Goal: Communication & Community: Answer question/provide support

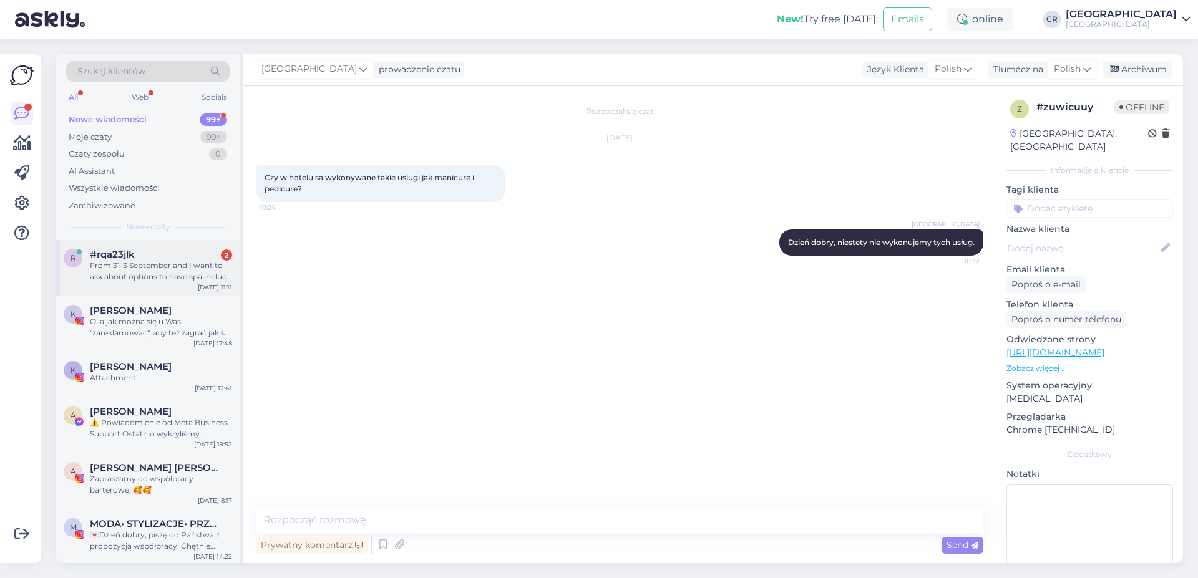
click at [143, 278] on div "From 31-3 September and I want to ask about options to have spa includ in our r…" at bounding box center [161, 271] width 142 height 22
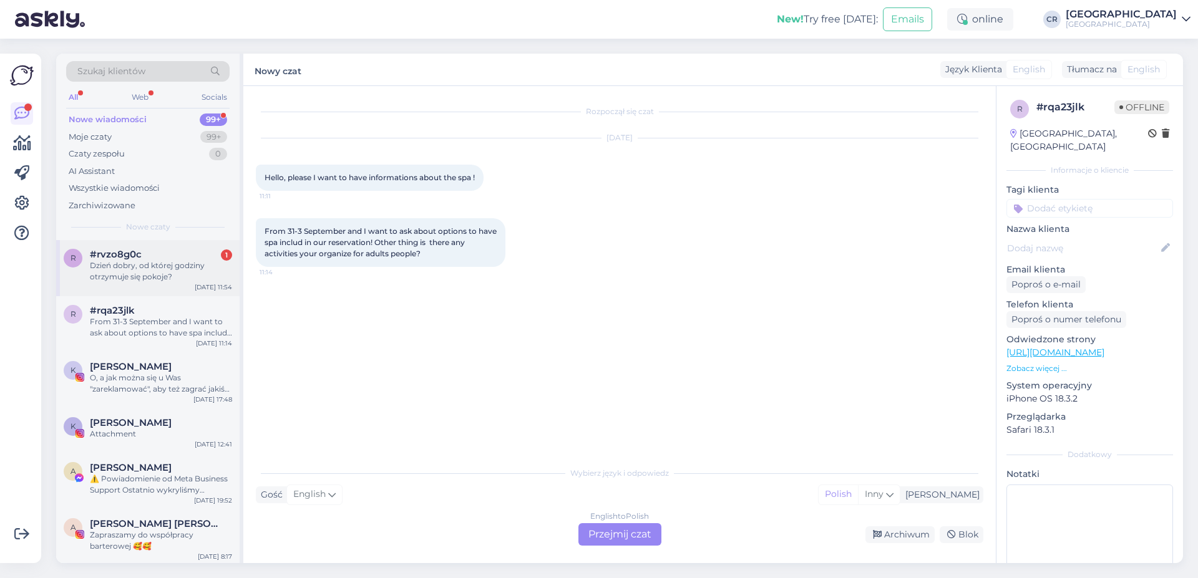
click at [114, 274] on div "Dzień dobry, od której godziny otrzymuje się pokoje?" at bounding box center [161, 271] width 142 height 22
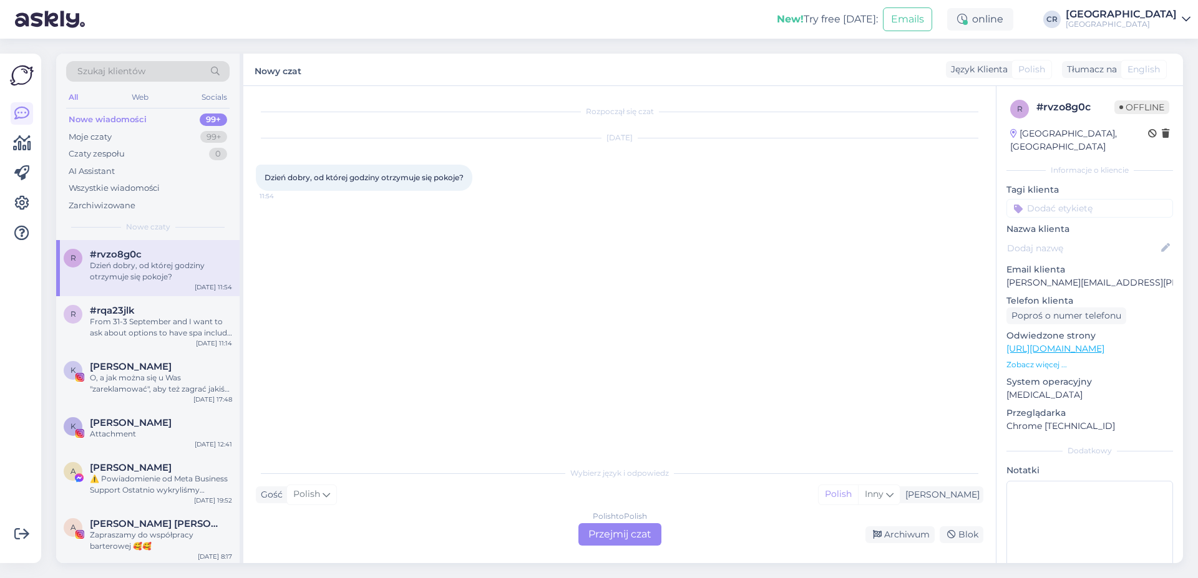
click at [599, 535] on div "Polish to Polish Przejmij czat" at bounding box center [619, 534] width 83 height 22
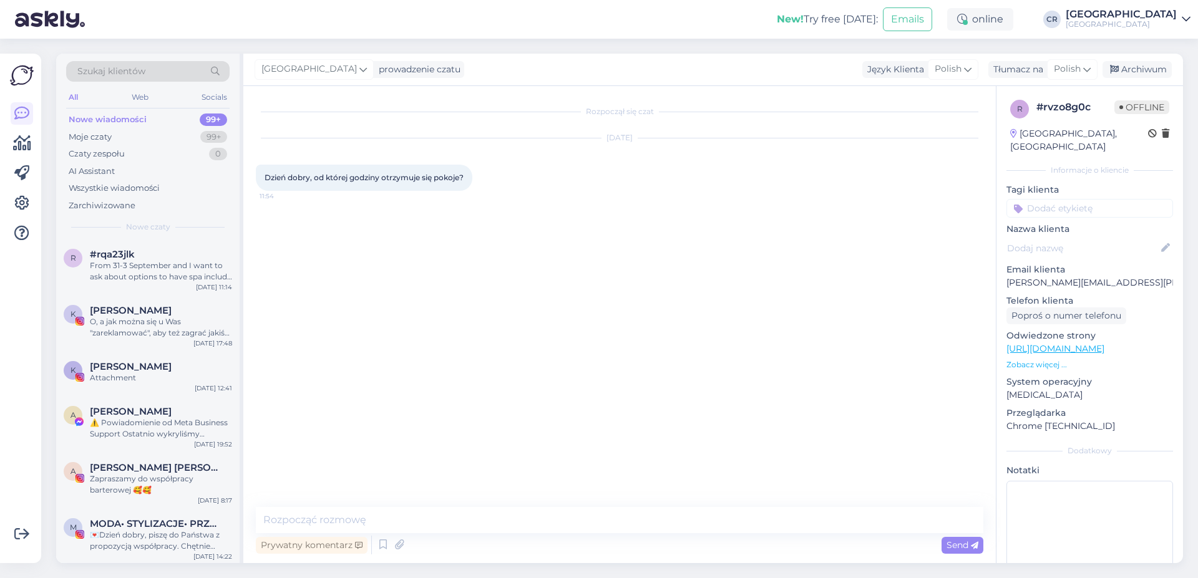
drag, startPoint x: 323, startPoint y: 494, endPoint x: 326, endPoint y: 510, distance: 16.6
click at [323, 494] on div "Rozpoczął się czat [DATE] Dzień dobry, od której godziny otrzymuje się pokoje? …" at bounding box center [625, 297] width 739 height 397
click at [326, 510] on textarea at bounding box center [620, 520] width 728 height 26
type textarea "Dzień dobry, doba hotelowa zaczyna się o godzinie 15:00."
click at [141, 328] on div "O, a jak można się u Was "zareklamować", aby też zagrać jakiś klimatyczny konce…" at bounding box center [161, 327] width 142 height 22
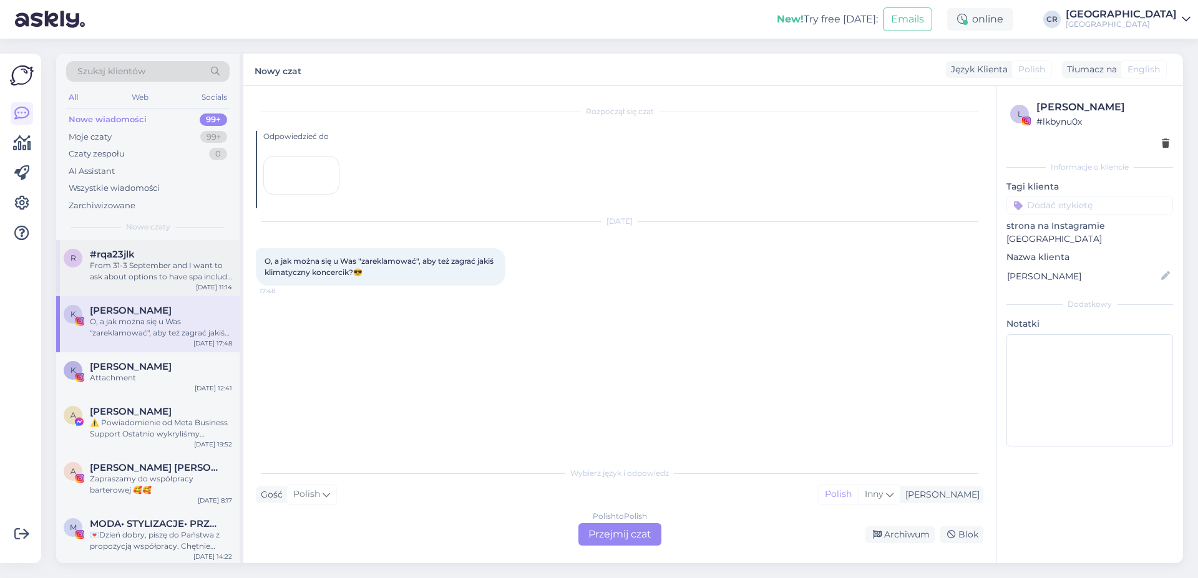
click at [145, 283] on div "r #rqa23jlk From 31-3 September and I want to ask about options to have spa inc…" at bounding box center [147, 268] width 183 height 56
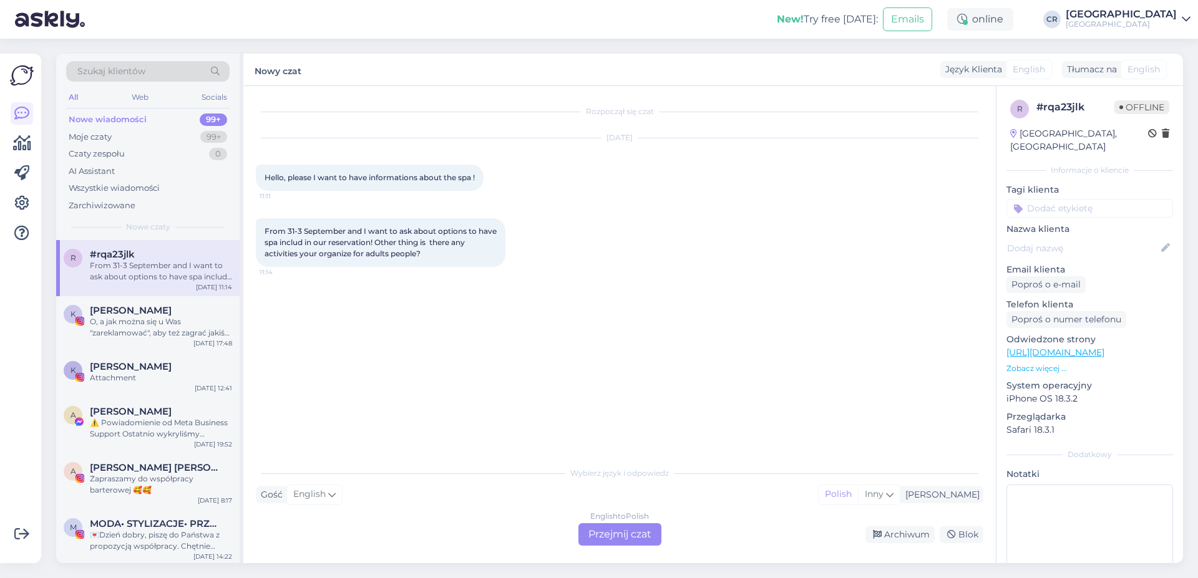
click at [591, 535] on div "English to Polish Przejmij czat" at bounding box center [619, 534] width 83 height 22
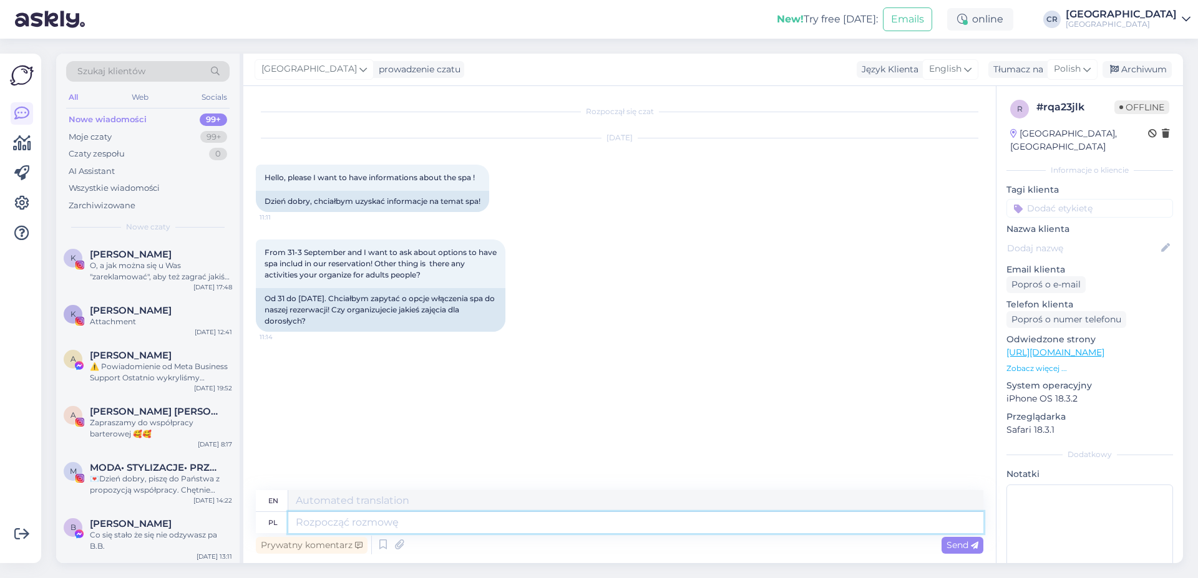
click at [334, 520] on textarea at bounding box center [635, 522] width 695 height 21
type textarea "Dzień"
type textarea "Day"
type textarea "Dzień dobry,"
type textarea "Good morning"
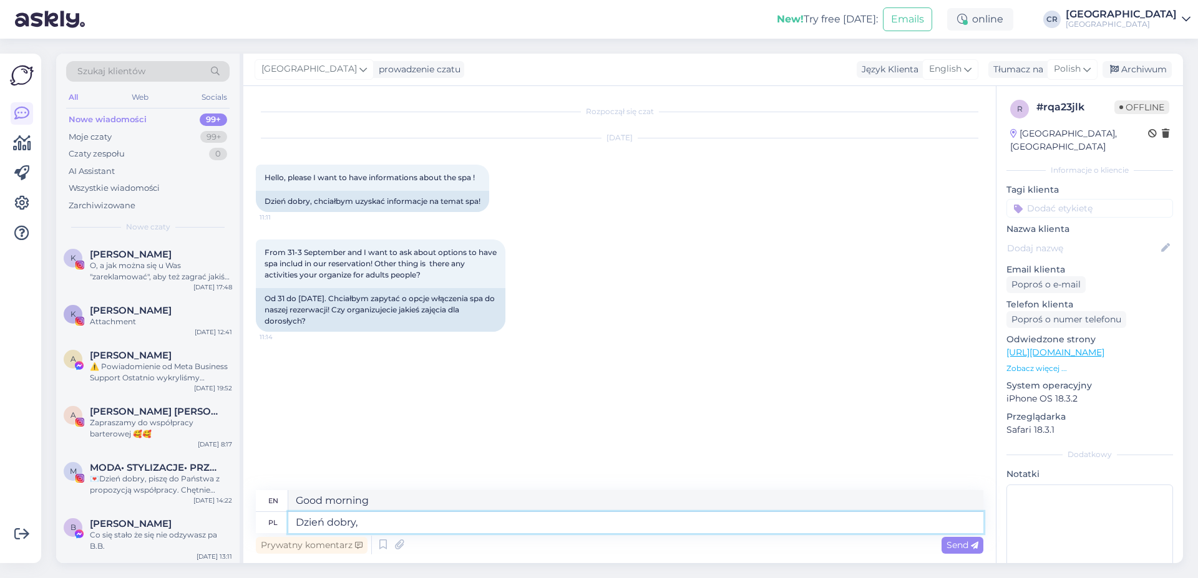
type textarea "Dzień dobry, d"
type textarea "Good morning,"
type textarea "Dzień dobry, dziękujemy"
type textarea "Good morning, thank you"
type textarea "Dzień dobry, dziękujemy z a"
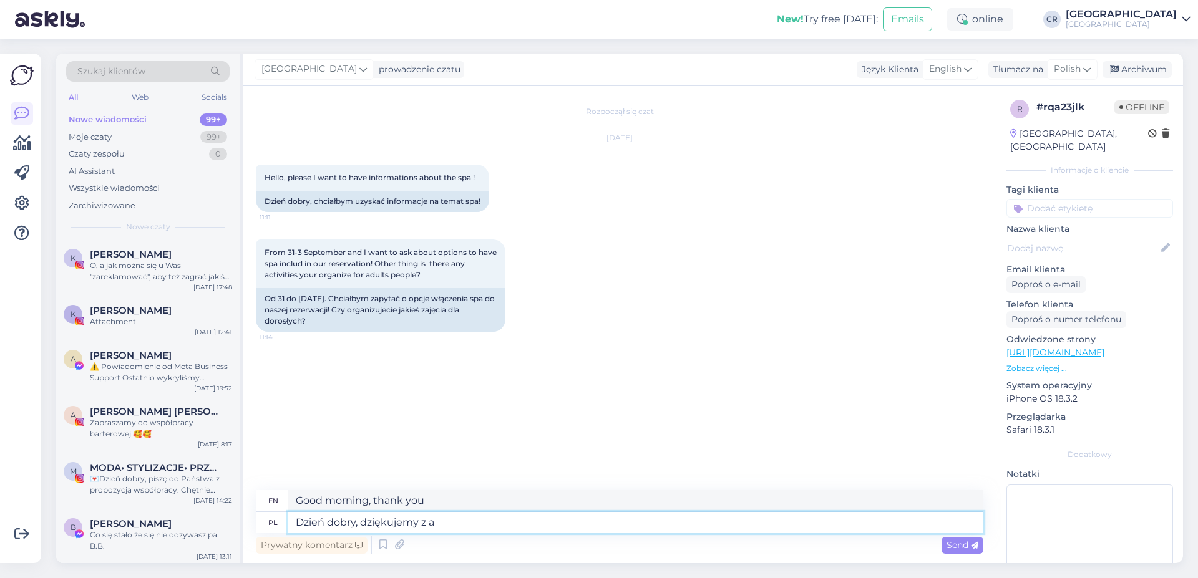
type textarea "Good morning, thank you from"
type textarea "Dzień dobry, dziękujemy za"
type textarea "Good morning, thank you for"
type textarea "Dzień dobry, dziękujemy za zaint"
type textarea "Good morning, thank you for your interest"
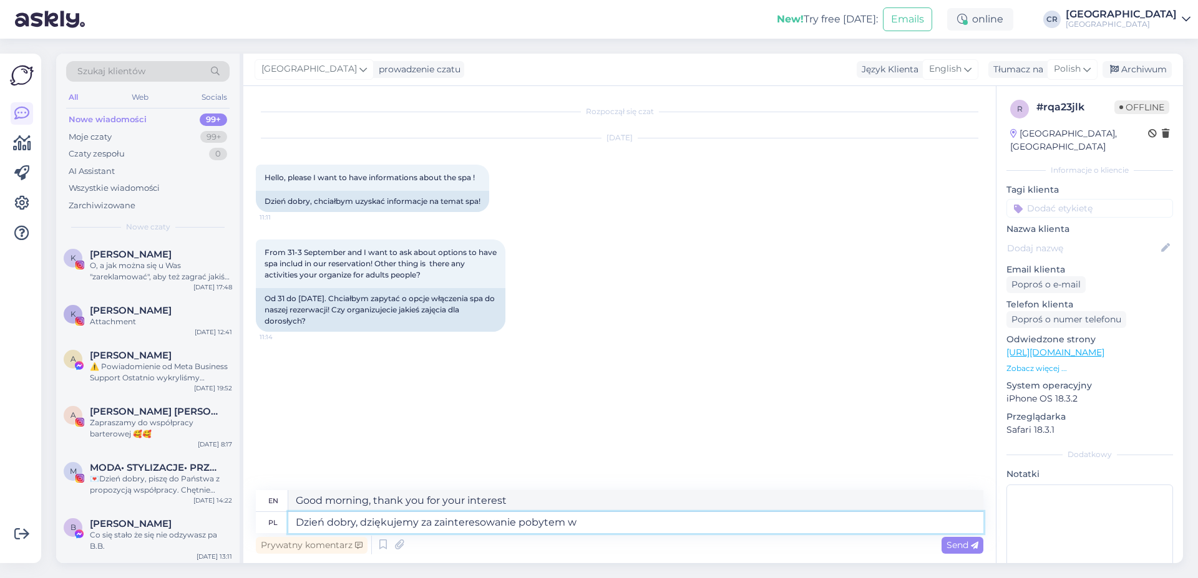
type textarea "Dzień dobry, dziękujemy za zainteresowanie pobytem w"
type textarea "Good morning, thank you for your interest in staying at"
type textarea "Dzień dobry, dziękujemy za zainteresowanie pobytem w [GEOGRAPHIC_DATA]"
type textarea "Good morning, thank you for your interest in staying at our"
type textarea "Dzień dobry, dziękujemy za zainteresowanie pobytem w [GEOGRAPHIC_DATA]."
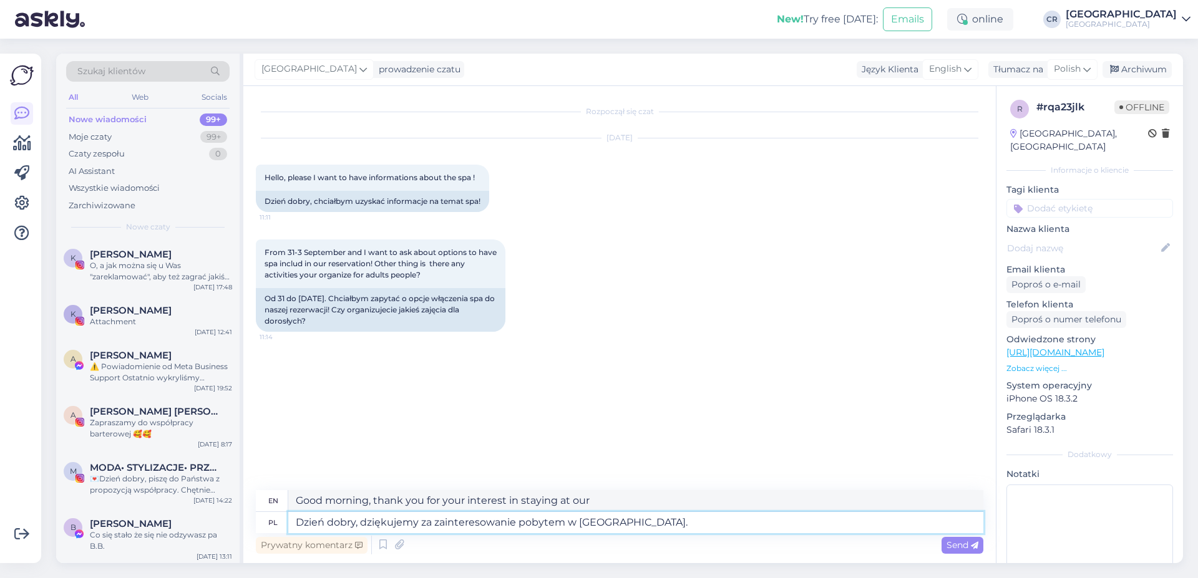
type textarea "Good morning, thank you for your interest in staying at our hotel."
type textarea "Dzień dobry, dziękujemy za zainteresowanie pobytem w [GEOGRAPHIC_DATA]. W podan…"
type textarea "Good morning, thank you for your interest in staying at our hotel. On the dates…"
type textarea "Dzień dobry, dziękujemy za zainteresowanie pobytem w [GEOGRAPHIC_DATA]. W podan…"
type textarea "Good morning, thank you for your interest in staying at our hotel. We have avai…"
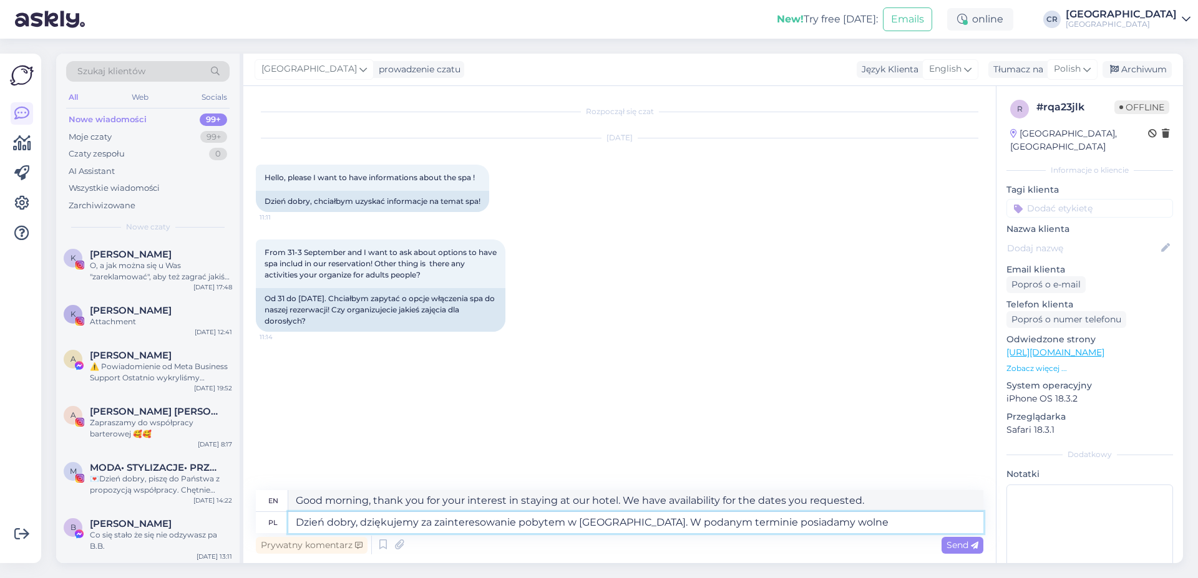
type textarea "Dzień dobry, dziękujemy za zainteresowanie pobytem w [GEOGRAPHIC_DATA]. W podan…"
type textarea "Good morning, thank you for your interest in staying at our hotel. We have avai…"
type textarea "Dzień dobry, dziękujemy za zainteresowanie pobytem w [GEOGRAPHIC_DATA]. W podan…"
type textarea "Good morning, thank you for your interest in staying at our hotel. We have room…"
type textarea "Dzień dobry, dziękujemy za zainteresowanie pobytem w [GEOGRAPHIC_DATA]. W podan…"
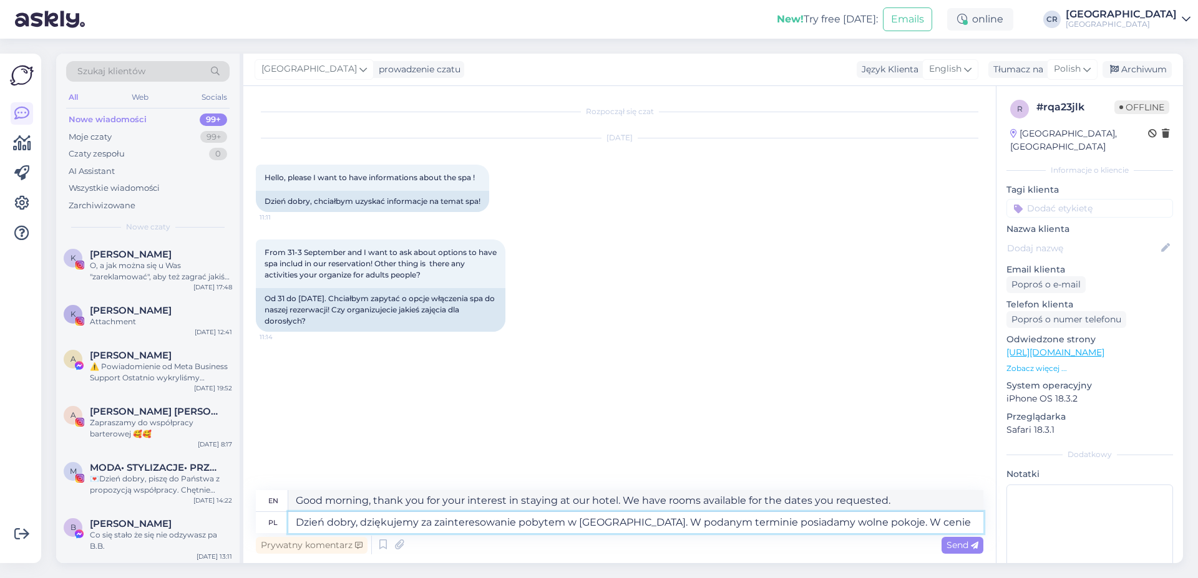
type textarea "Good morning, thank you for your interest in staying at our hotel. We have room…"
type textarea "Dzień dobry, dziękujemy za zainteresowanie pobytem w [GEOGRAPHIC_DATA]. W podan…"
type textarea "Good morning, thank you for your interest in staying at our hotel. We have room…"
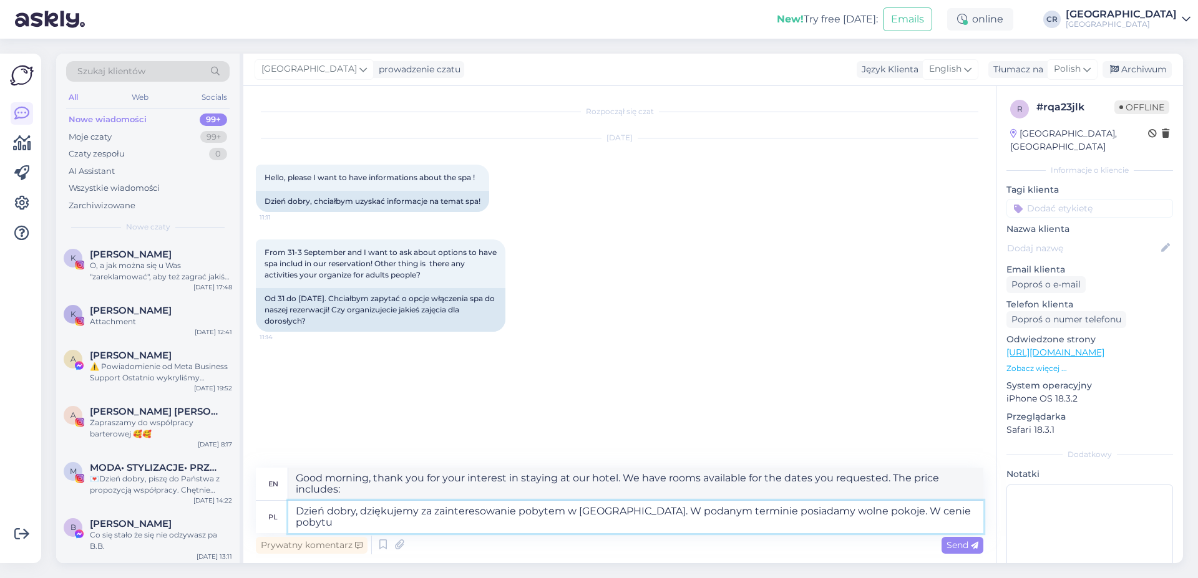
type textarea "Dzień dobry, dziękujemy za zainteresowanie pobytem w [GEOGRAPHIC_DATA]. W podan…"
type textarea "Good morning, thank you for your interest in staying at our hotel. We have room…"
type textarea "Dzień dobry, dziękujemy za zainteresowanie pobytem w [GEOGRAPHIC_DATA]. W podan…"
type textarea "Good morning, thank you for your interest in staying at our hotel. We have room…"
type textarea "Dzień dobry, dziękujemy za zainteresowanie pobytem w [GEOGRAPHIC_DATA]. W podan…"
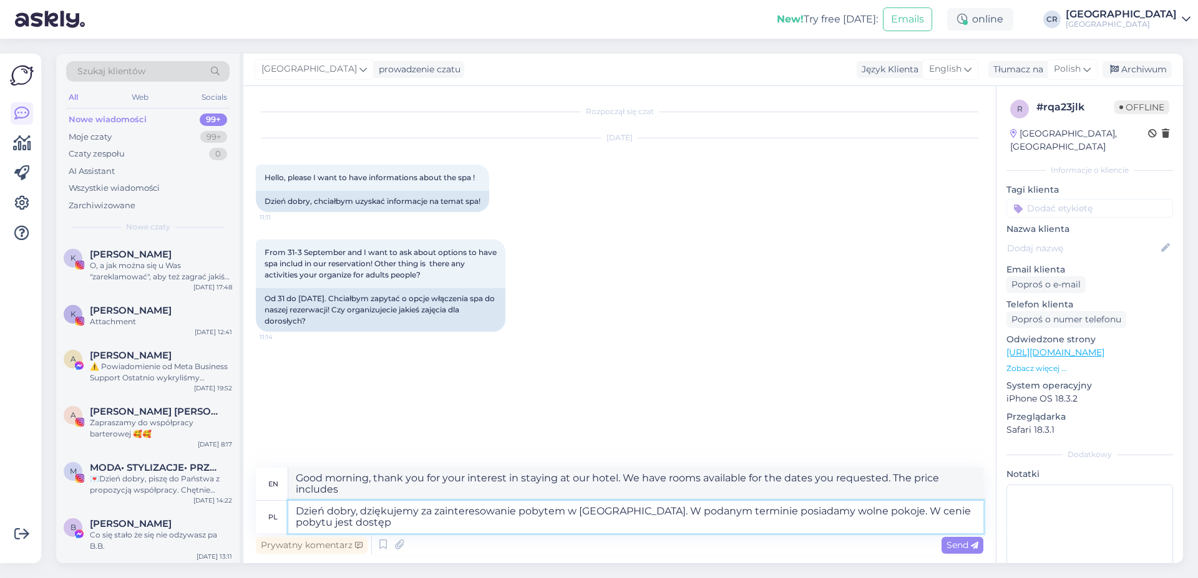
type textarea "Good morning, thank you for your interest in staying at our hotel. We have room…"
type textarea "Dzień dobry, dziękujemy za zainteresowanie pobytem w [GEOGRAPHIC_DATA]. W podan…"
type textarea "Good morning, thank you for your interest in staying at our hotel. We have room…"
type textarea "Dzień dobry, dziękujemy za zainteresowanie pobytem w [GEOGRAPHIC_DATA]. W podan…"
type textarea "Good morning, thank you for your interest in staying at our hotel. We have room…"
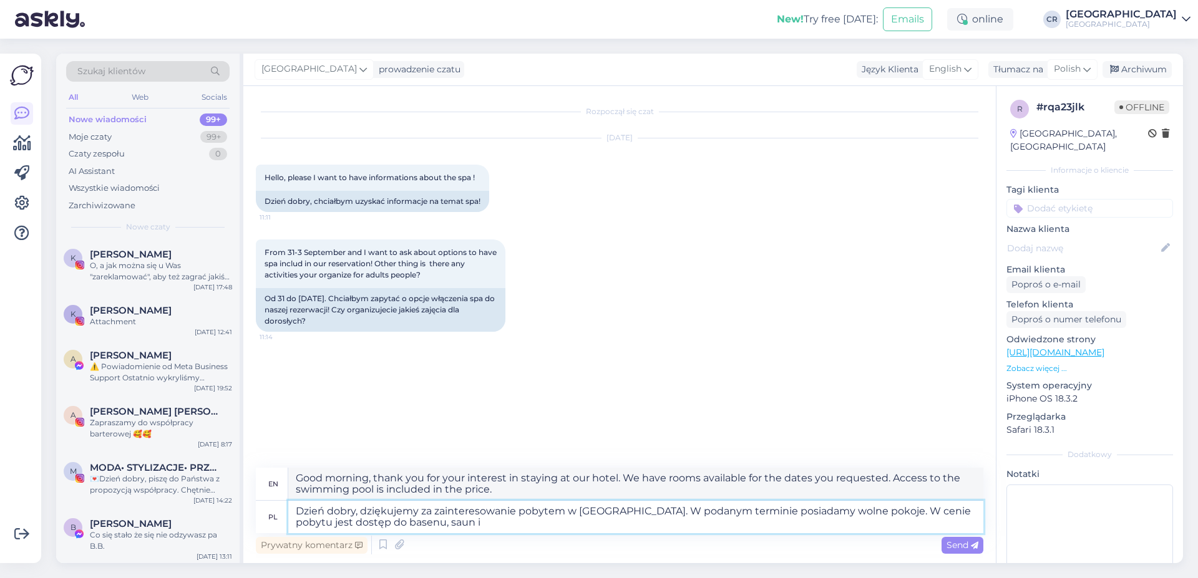
type textarea "Dzień dobry, dziękujemy za zainteresowanie pobytem w [GEOGRAPHIC_DATA]. W podan…"
type textarea "Good morning, thank you for your interest in staying at our hotel. We have room…"
type textarea "Dzień dobry, dziękujemy za zainteresowanie pobytem w [GEOGRAPHIC_DATA]. W podan…"
type textarea "Good morning, thank you for your interest in staying at our hotel. We have room…"
type textarea "Dzień dobry, dziękujemy za zainteresowanie pobytem w [GEOGRAPHIC_DATA]. W podan…"
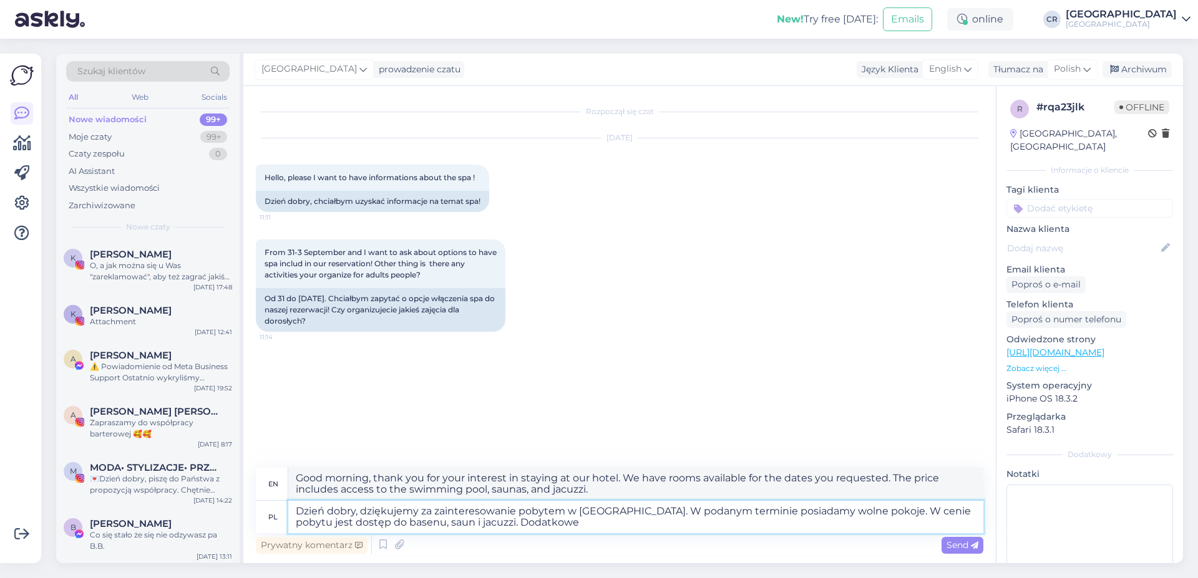
type textarea "Good morning, thank you for your interest in staying at our hotel. We have room…"
type textarea "Dzień dobry, dziękujemy za zainteresowanie pobytem w [GEOGRAPHIC_DATA]. W podan…"
type textarea "Good morning, thank you for your interest in staying at our hotel. We have room…"
type textarea "Dzień dobry, dziękujemy za zainteresowanie pobytem w [GEOGRAPHIC_DATA]. W podan…"
type textarea "Good morning, thank you for your interest in staying at our hotel. We have room…"
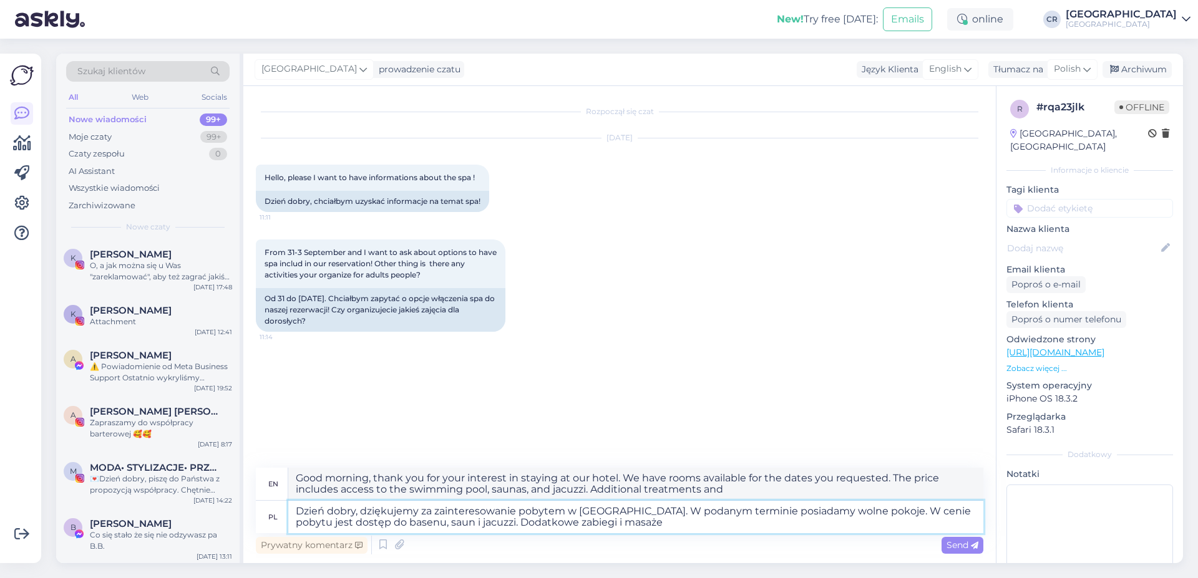
type textarea "Dzień dobry, dziękujemy za zainteresowanie pobytem w [GEOGRAPHIC_DATA]. W podan…"
type textarea "Good morning, thank you for your interest in staying at our hotel. We have room…"
type textarea "Dzień dobry, dziękujemy za zainteresowanie pobytem w [GEOGRAPHIC_DATA]. W podan…"
type textarea "Good morning, thank you for your interest in staying at our hotel. We have room…"
type textarea "Dzień dobry, dziękujemy za zainteresowanie pobytem w [GEOGRAPHIC_DATA]. W podan…"
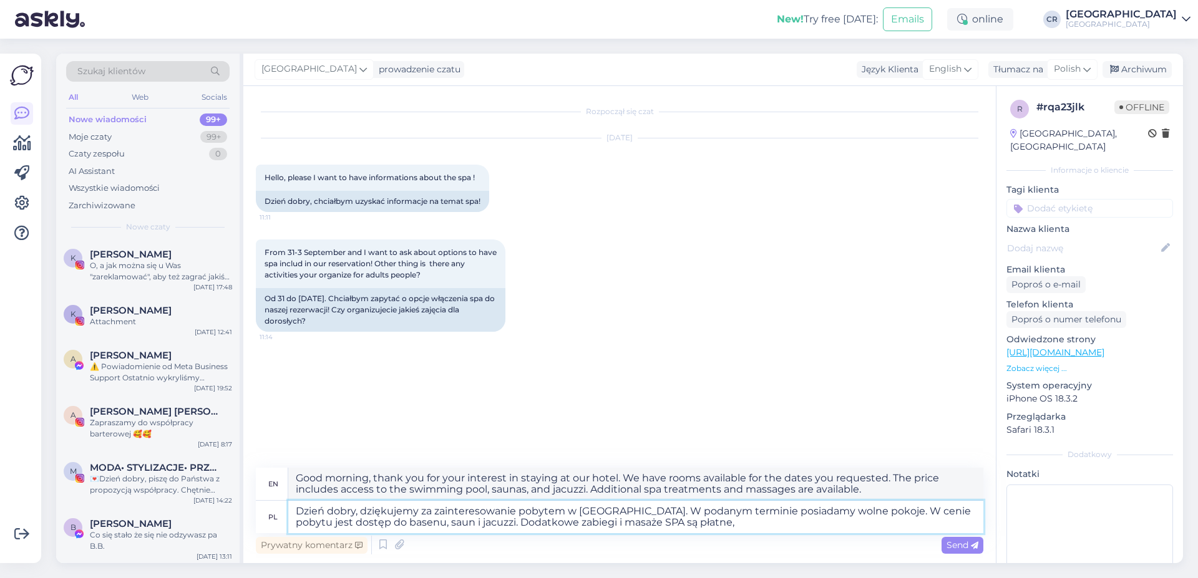
type textarea "Good morning, thank you for your interest in staying at our hotel. We have room…"
type textarea "Dzień dobry, dziękujemy za zainteresowanie pobytem w [GEOGRAPHIC_DATA]. W podan…"
type textarea "Good morning, thank you for your interest in staying at our hotel. We have room…"
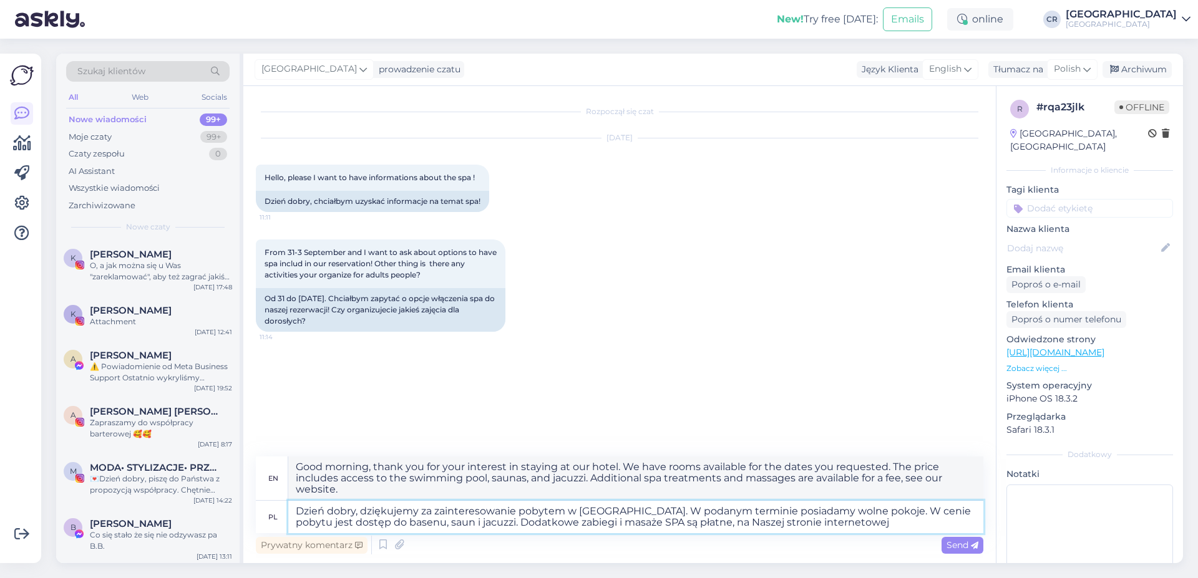
type textarea "Dzień dobry, dziękujemy za zainteresowanie pobytem w [GEOGRAPHIC_DATA]. W podan…"
type textarea "Good morning, thank you for your interest in staying at our hotel. We have room…"
type textarea "Dzień dobry, dziękujemy za zainteresowanie pobytem w [GEOGRAPHIC_DATA]. W podan…"
type textarea "Good morning, thank you for your interest in staying at our hotel. We have room…"
type textarea "Dzień dobry, dziękujemy za zainteresowanie pobytem w [GEOGRAPHIC_DATA]. W podan…"
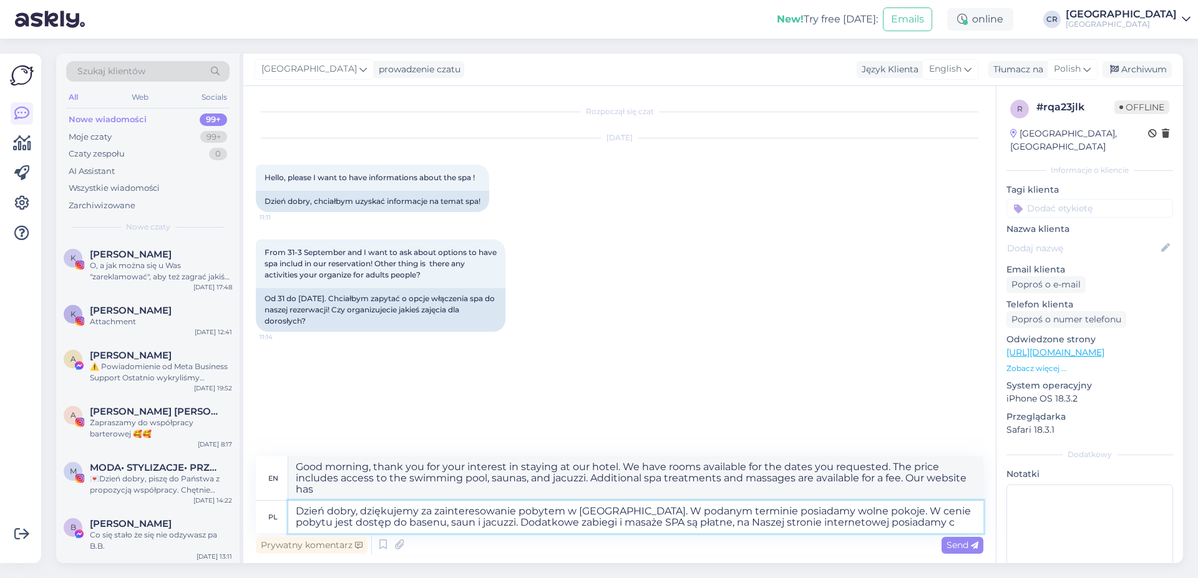
type textarea "Good morning, thank you for your interest in staying at our hotel. We have room…"
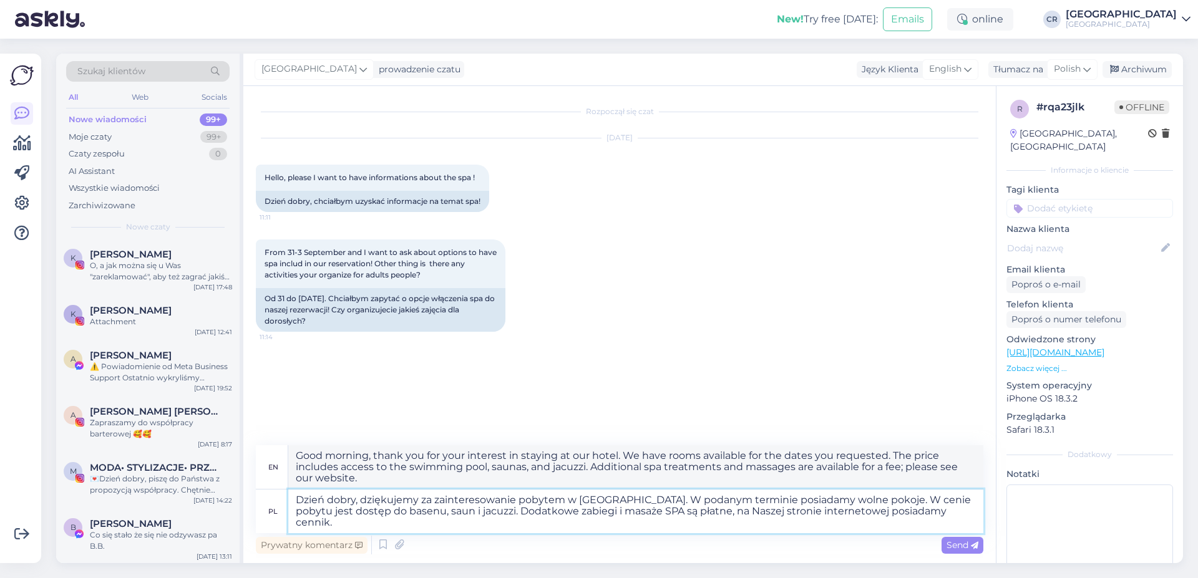
type textarea "Dzień dobry, dziękujemy za zainteresowanie pobytem w [GEOGRAPHIC_DATA]. W podan…"
type textarea "Good morning, thank you for your interest in staying at our hotel. We have room…"
paste textarea "[URL][DOMAIN_NAME]"
type textarea "Dzień dobry, dziękujemy za zainteresowanie pobytem w [GEOGRAPHIC_DATA]. W podan…"
type textarea "Good morning, thank you for your interest in staying at our hotel. We have room…"
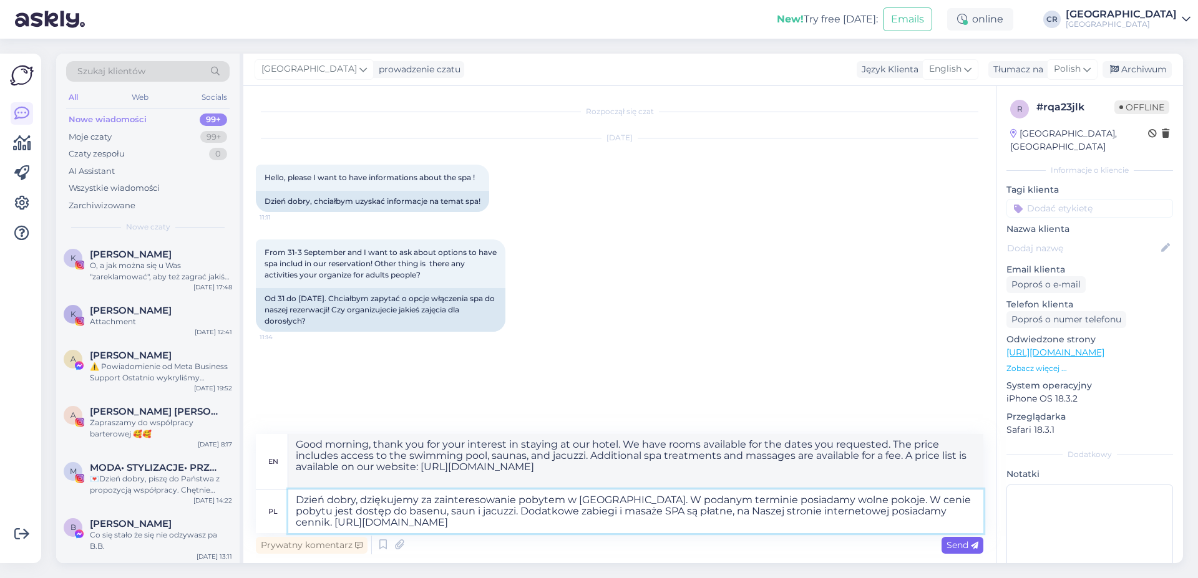
type textarea "Dzień dobry, dziękujemy za zainteresowanie pobytem w [GEOGRAPHIC_DATA]. W podan…"
click at [953, 541] on span "Send" at bounding box center [963, 545] width 32 height 11
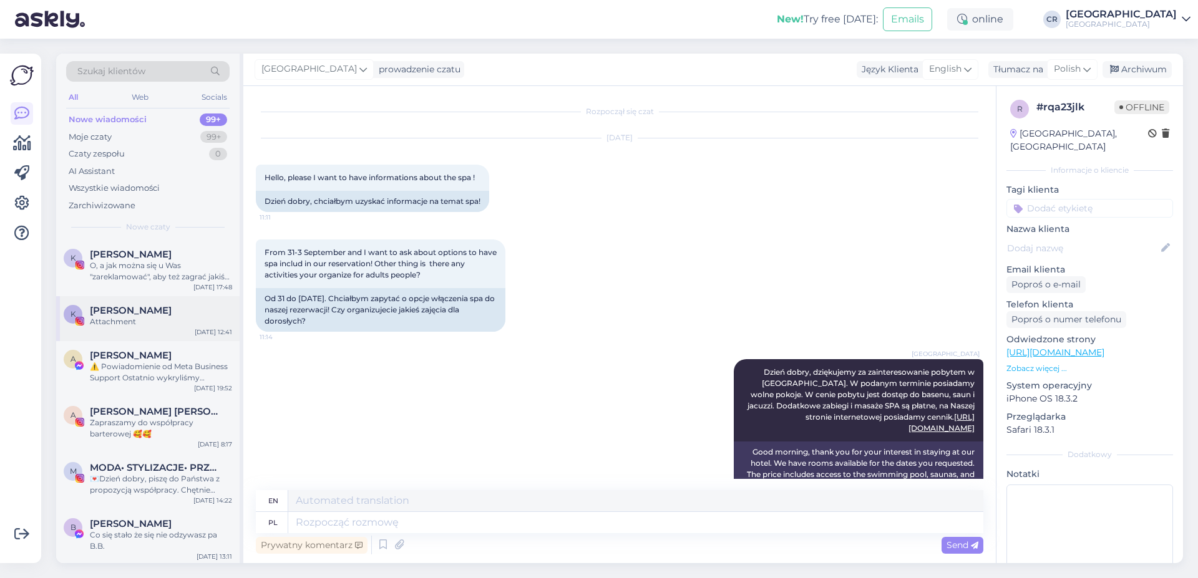
click at [164, 338] on div "K [PERSON_NAME] Attachment [DATE] 12:41" at bounding box center [147, 318] width 183 height 45
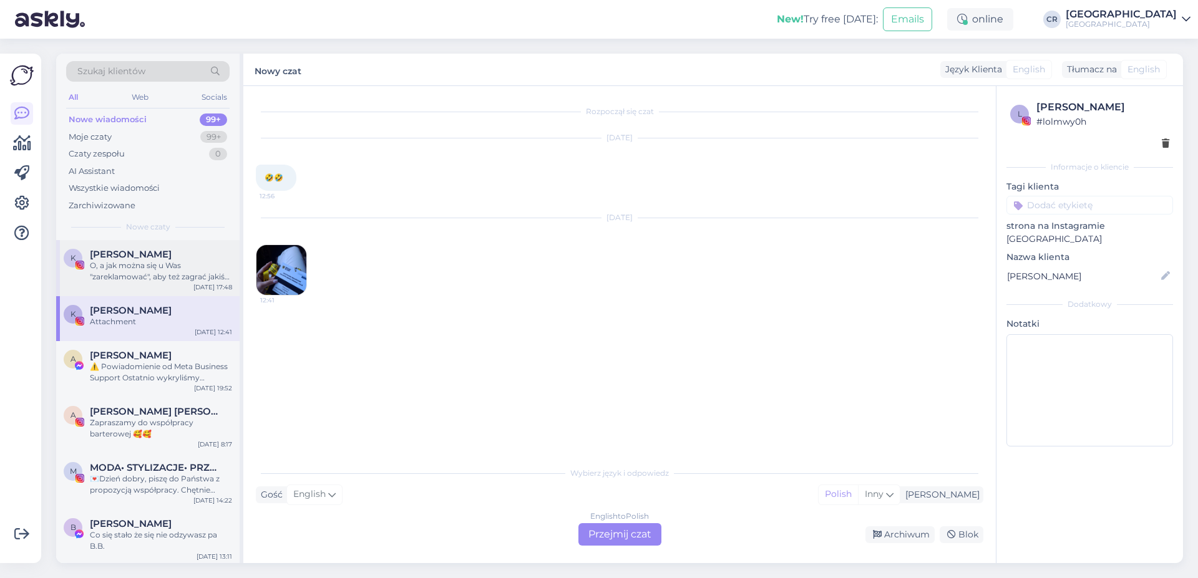
click at [165, 258] on span "[PERSON_NAME]" at bounding box center [131, 254] width 82 height 11
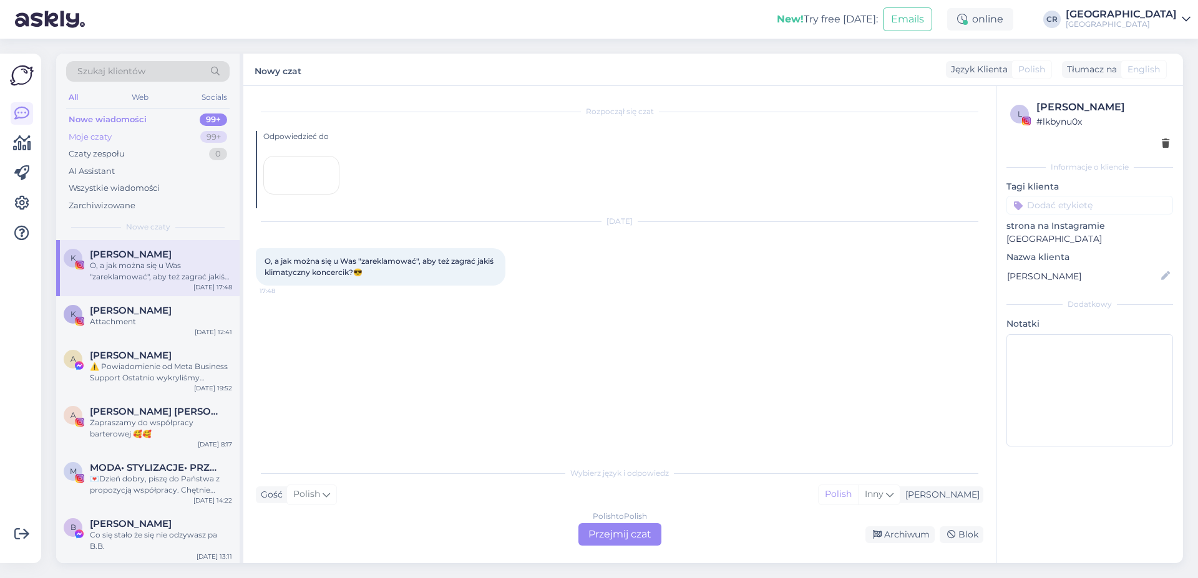
click at [111, 137] on div "Moje czaty" at bounding box center [90, 137] width 43 height 12
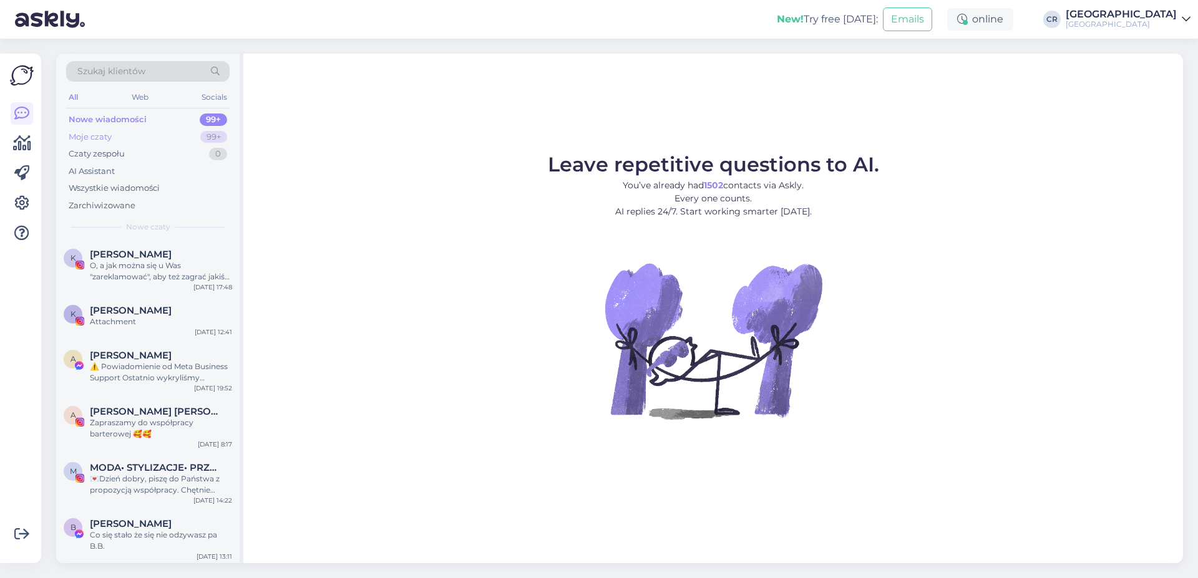
click at [117, 139] on div "Moje czaty 99+" at bounding box center [147, 137] width 163 height 17
